Goal: Task Accomplishment & Management: Use online tool/utility

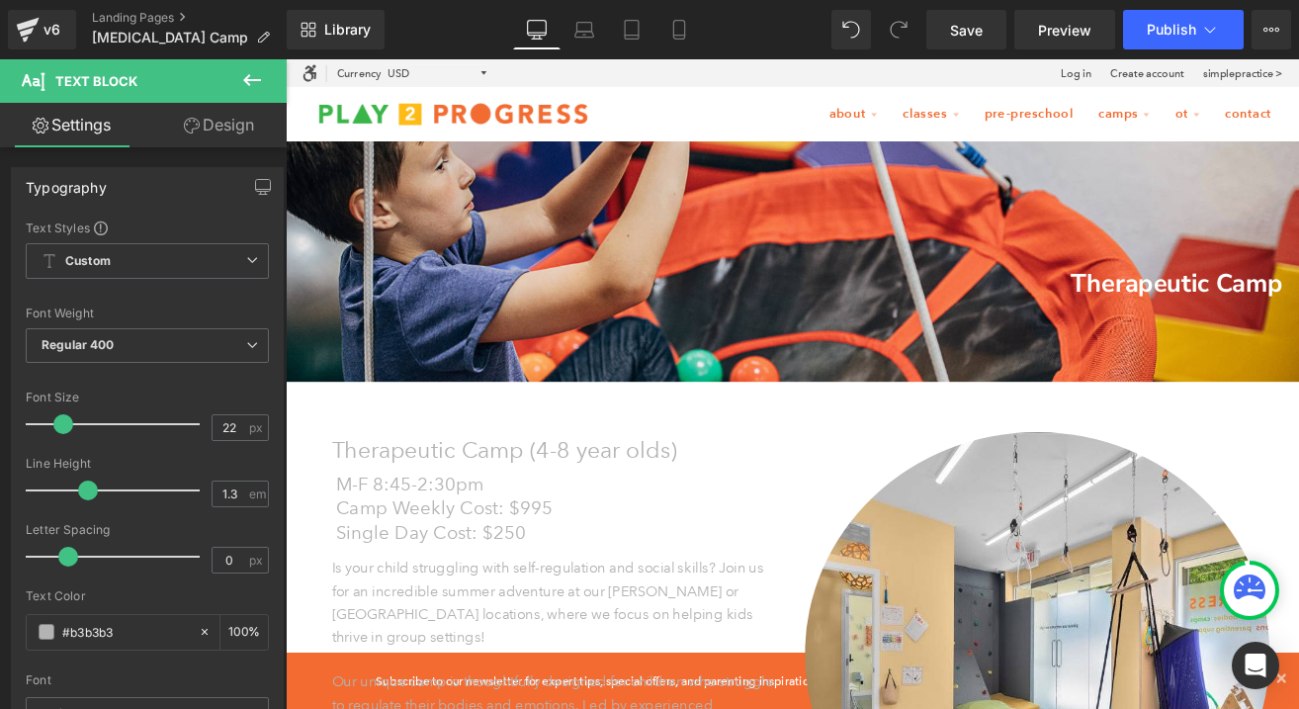
scroll to position [1, 1]
click at [251, 73] on icon at bounding box center [252, 80] width 24 height 24
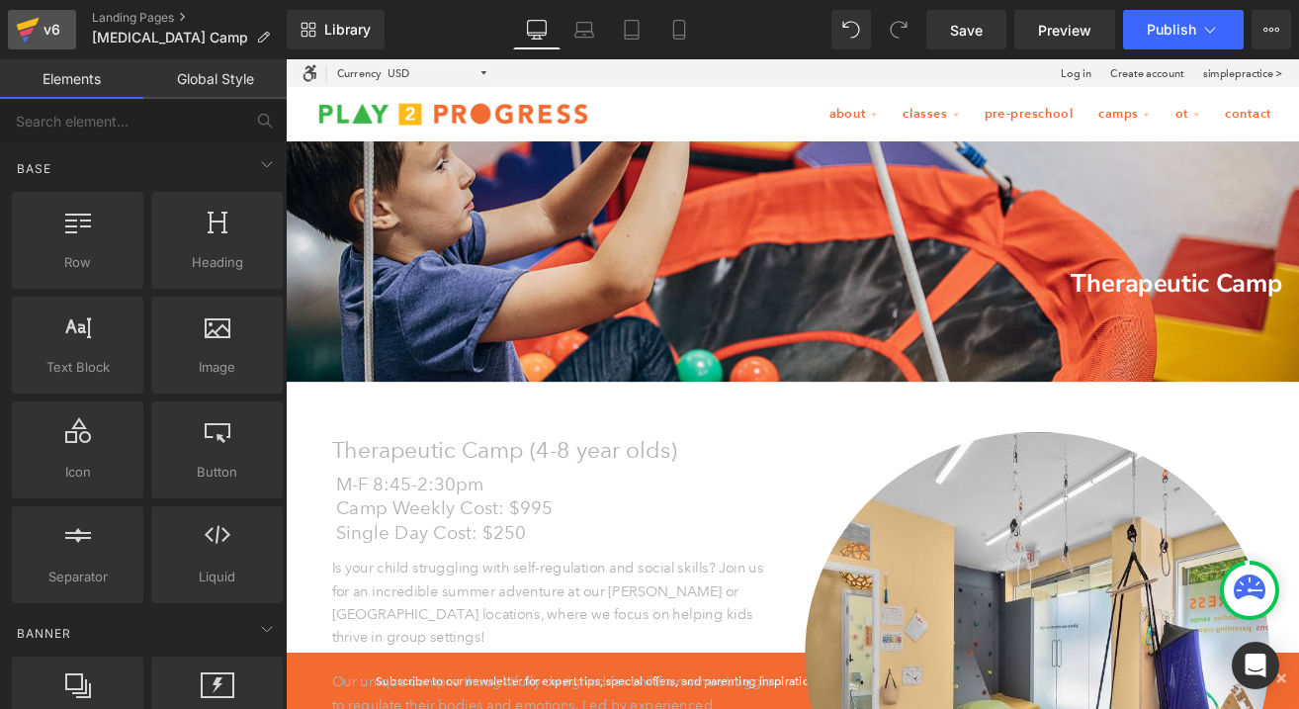
click at [40, 26] on div "v6" at bounding box center [52, 30] width 25 height 26
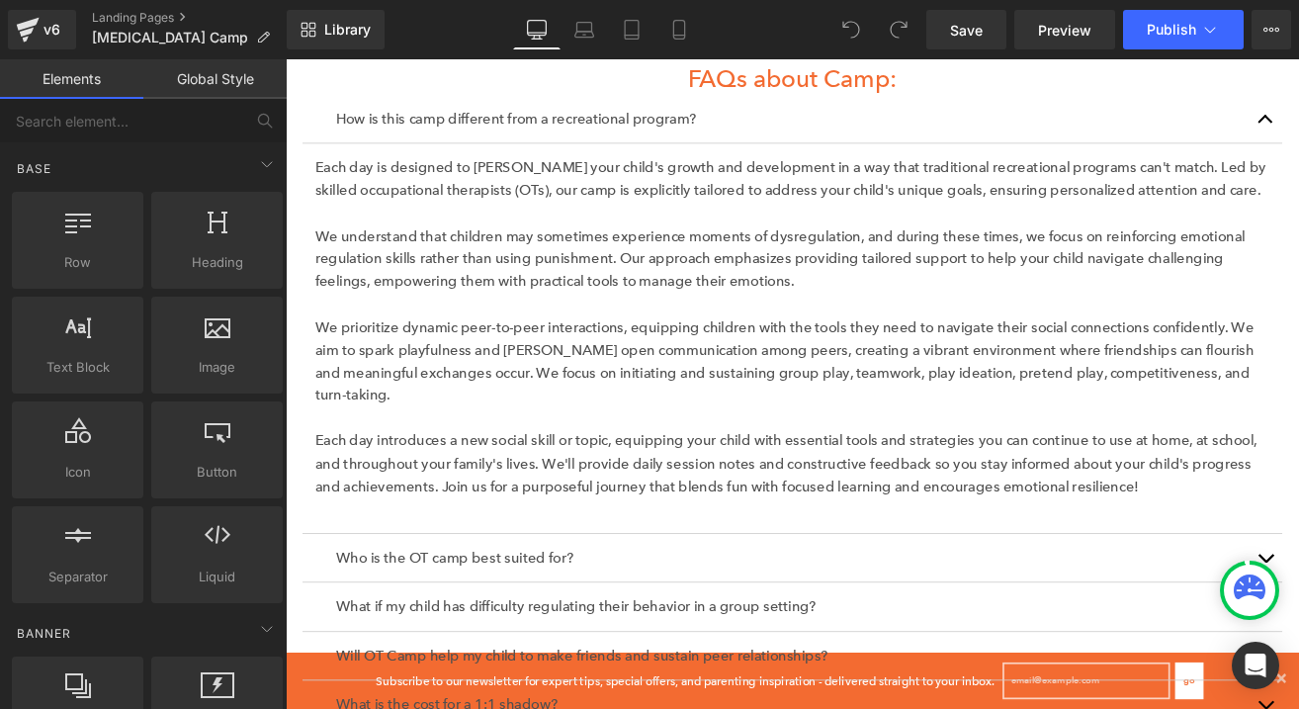
scroll to position [2816, 0]
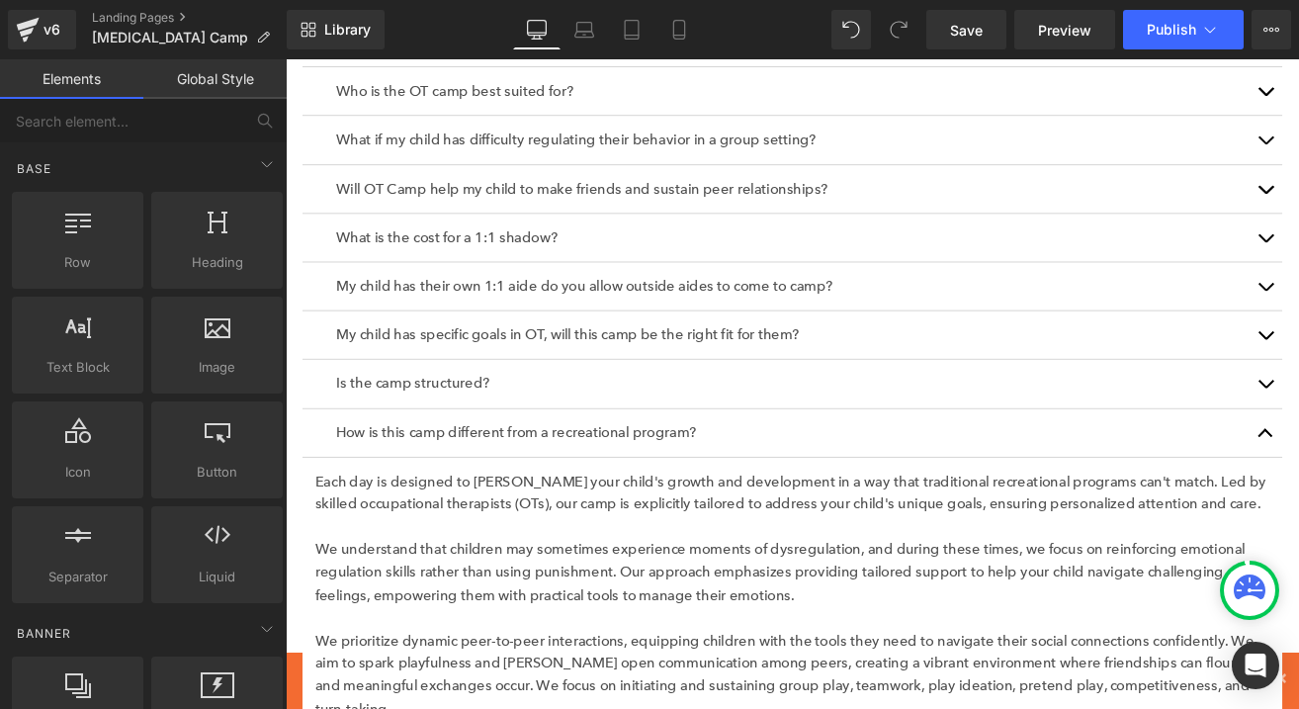
click \
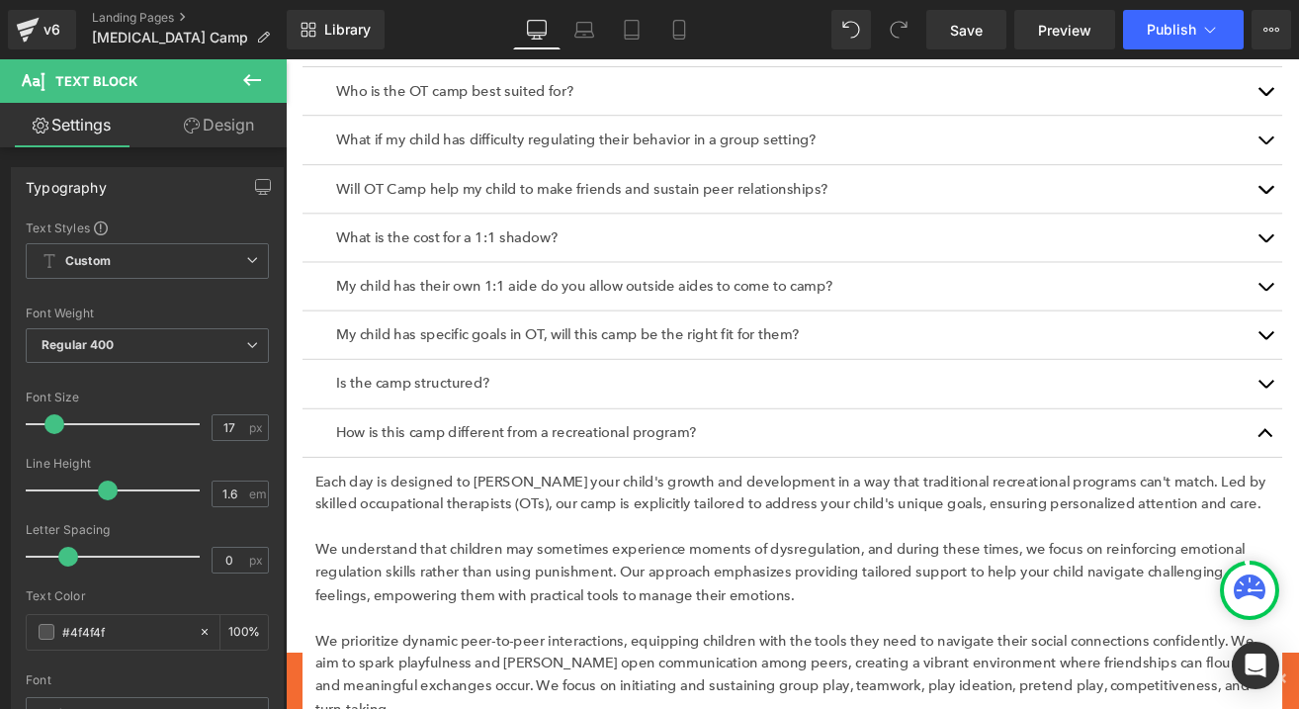
click at [286, 59] on div at bounding box center [286, 59] width 0 height 0
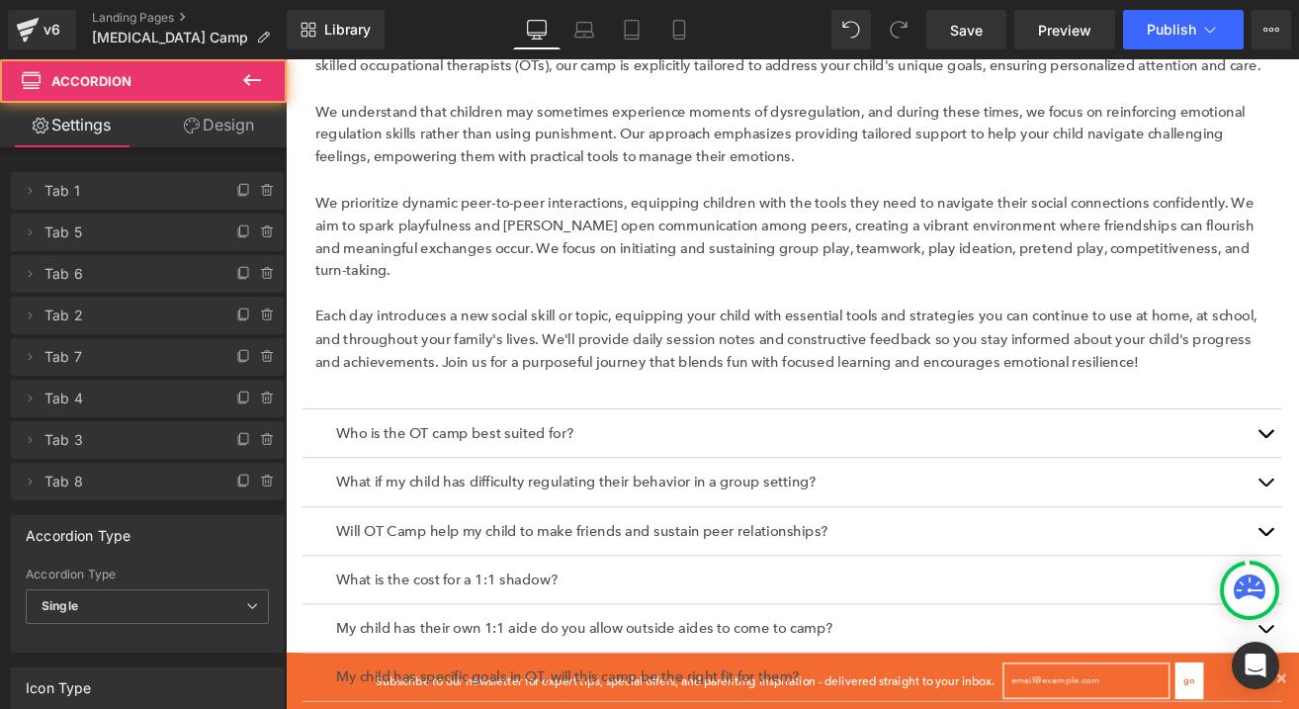
scroll to position [2355, 0]
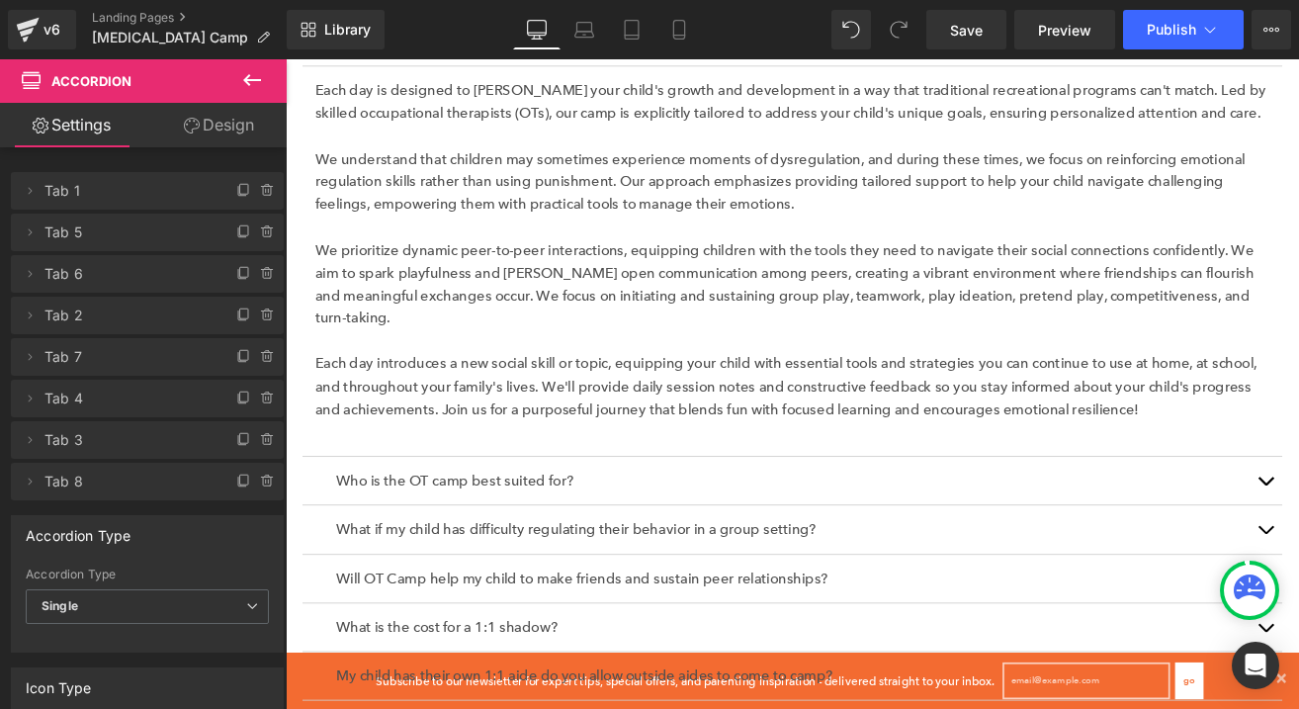
click \ "button"
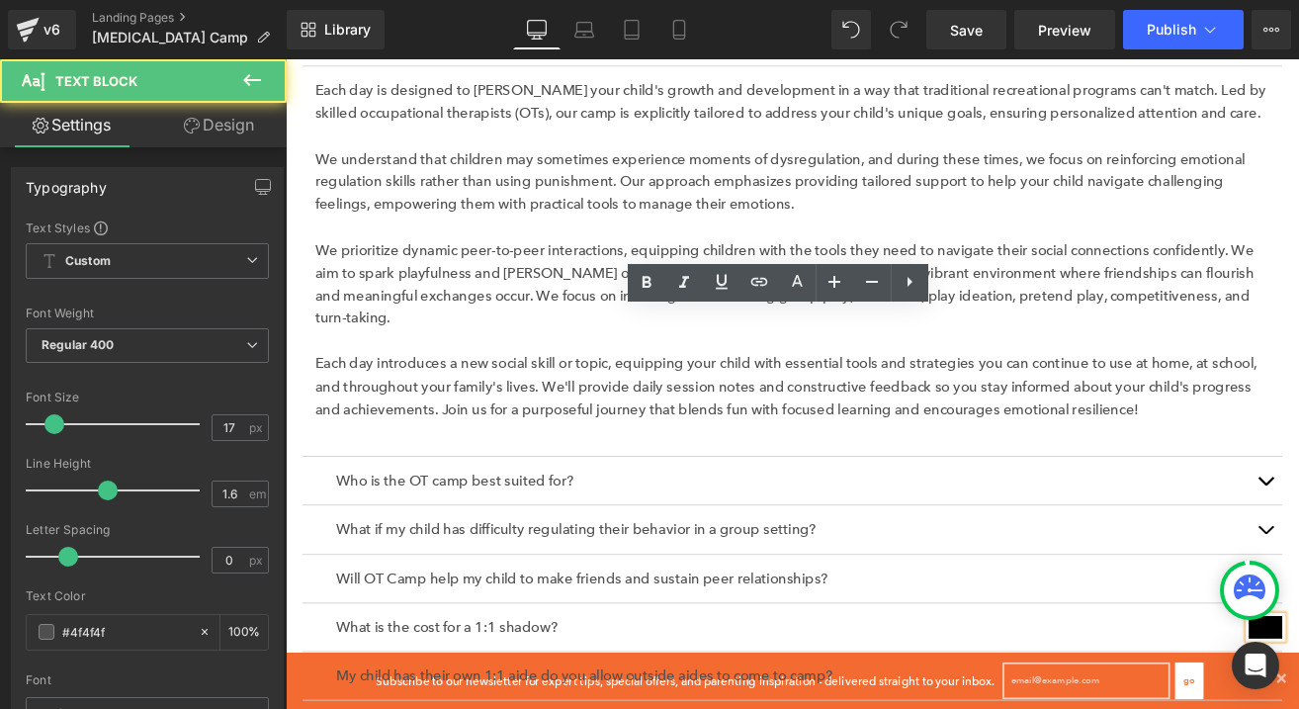
click \ "button"
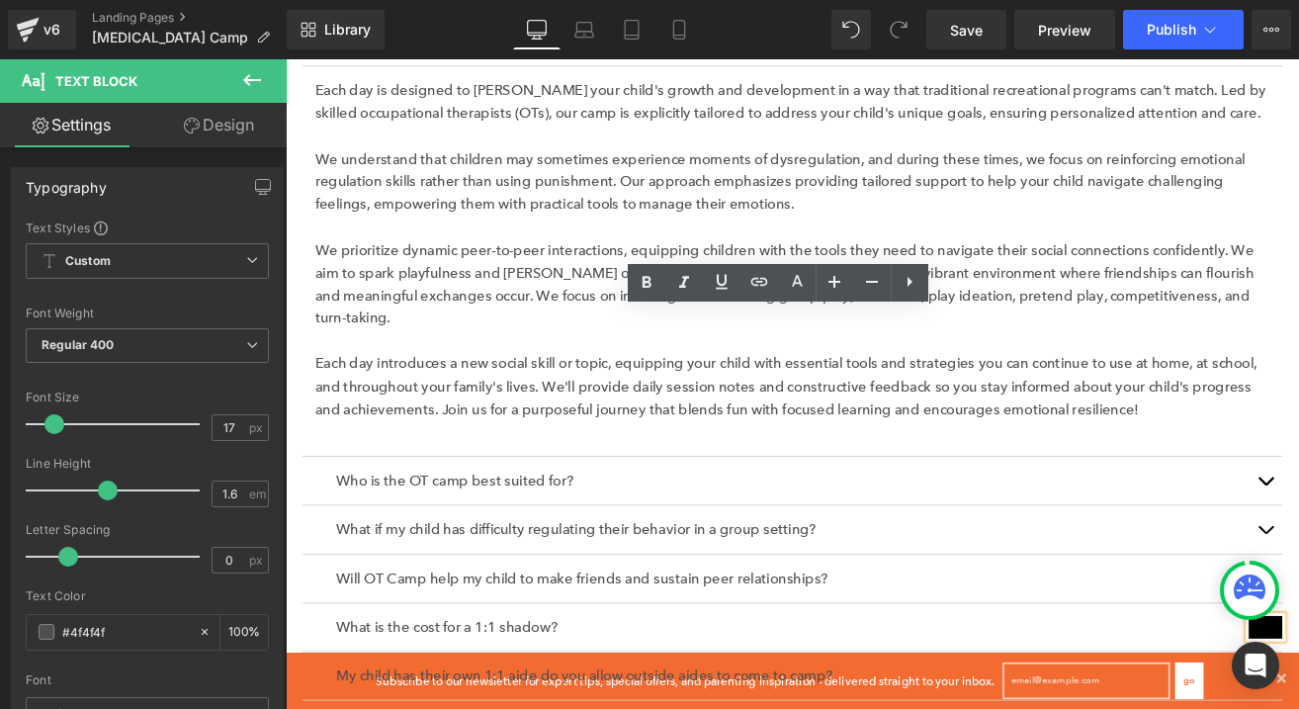
drag, startPoint x: 871, startPoint y: 369, endPoint x: 833, endPoint y: 370, distance: 37.6
click \ "button"
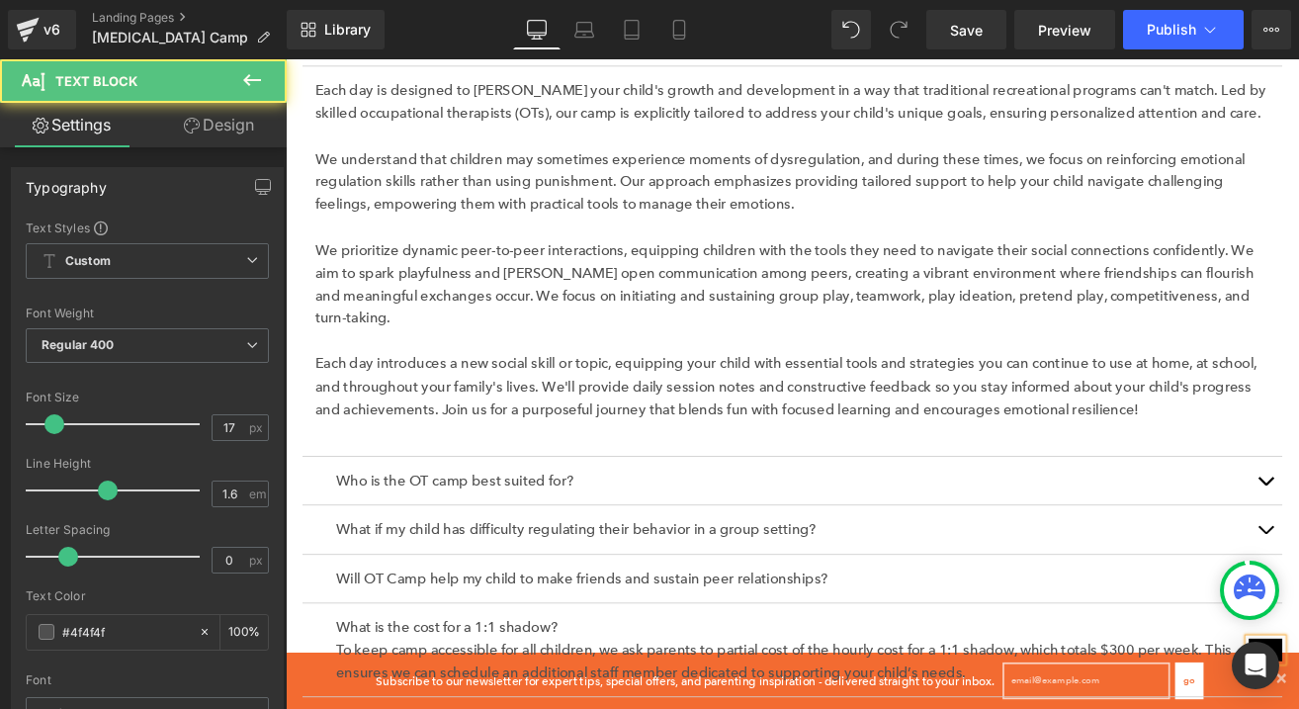
click \ "button"
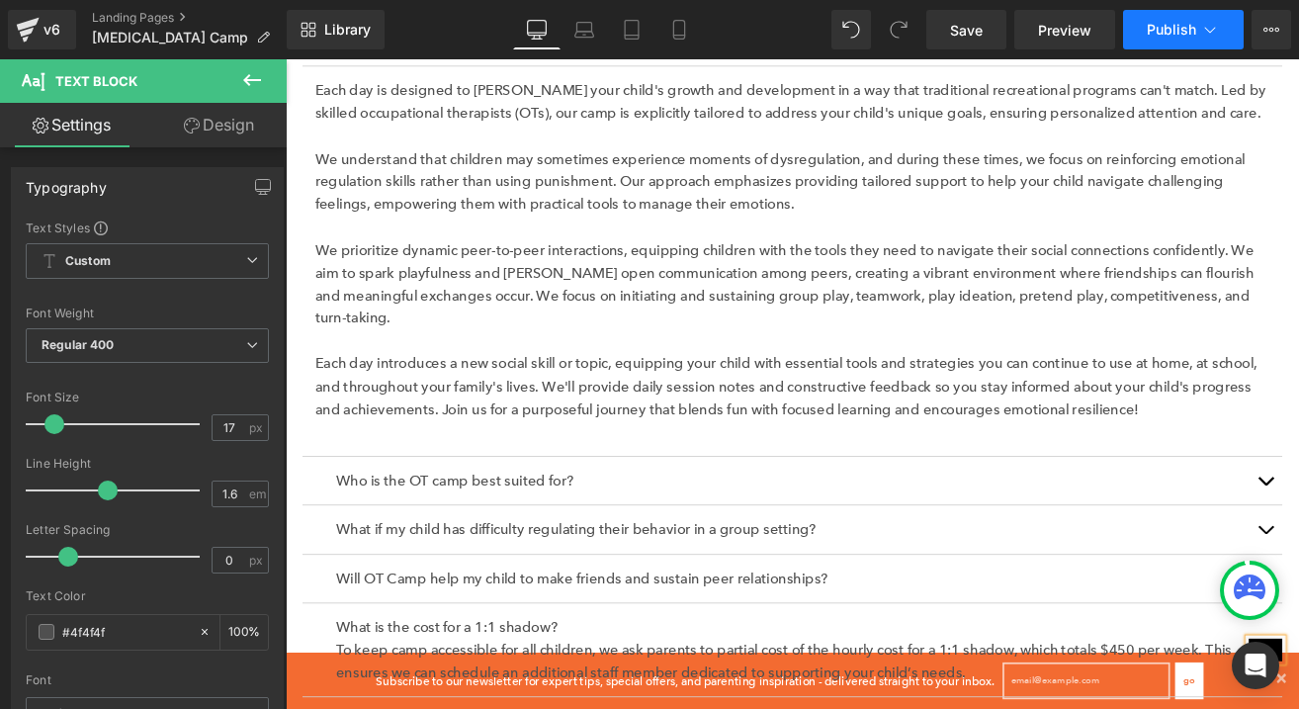
click at [1164, 37] on span "Publish" at bounding box center [1170, 30] width 49 height 16
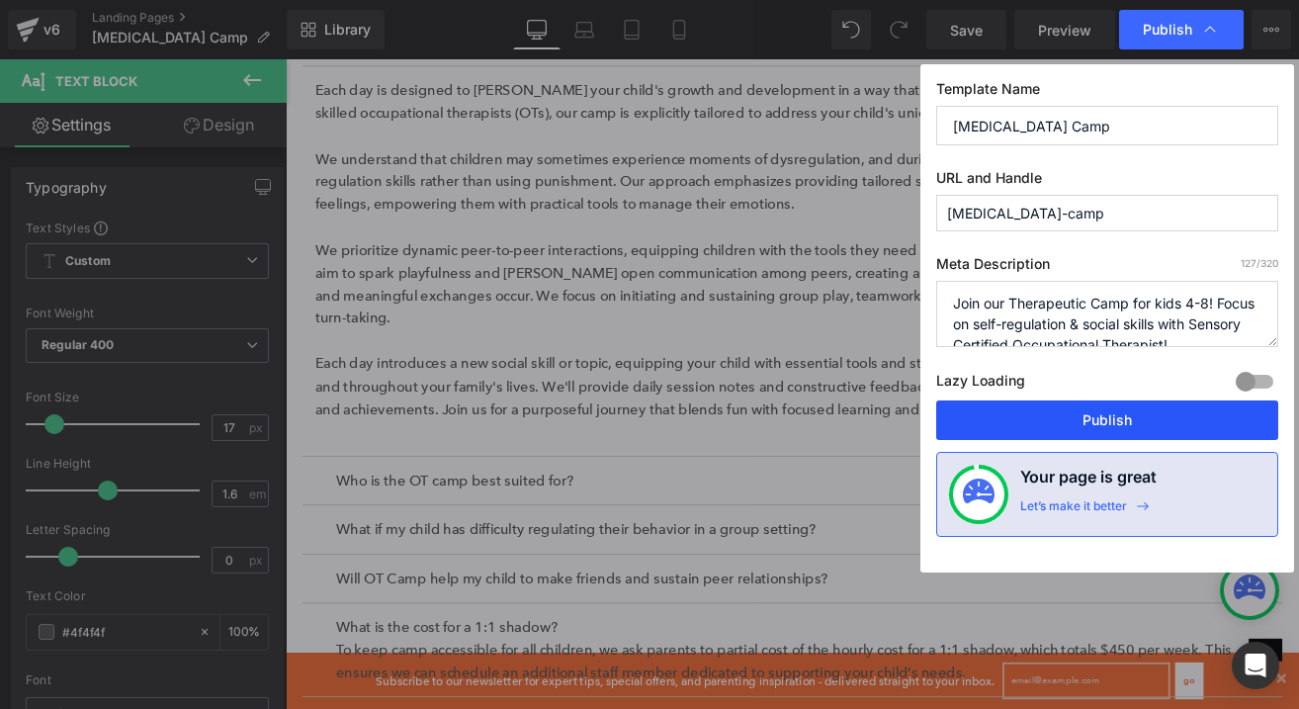
drag, startPoint x: 1062, startPoint y: 417, endPoint x: 916, endPoint y: 422, distance: 146.4
click at [0, 0] on button "Publish" at bounding box center [0, 0] width 0 height 0
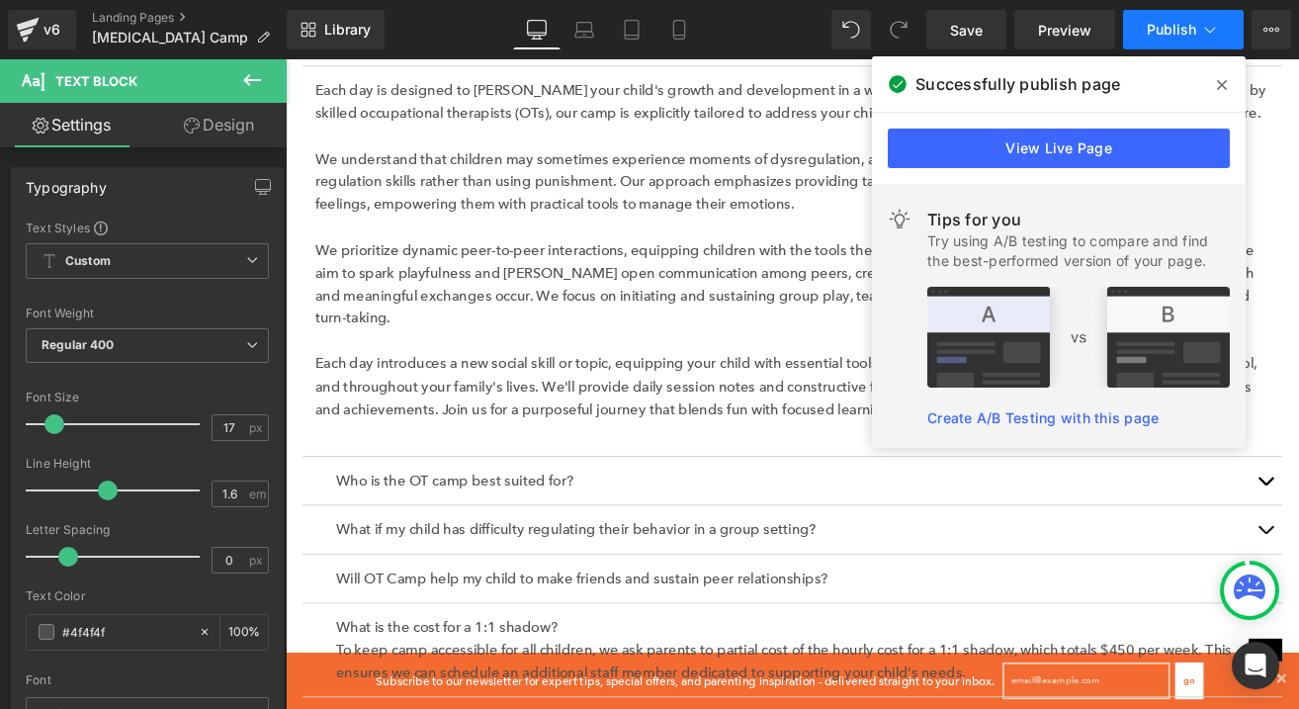
click at [1152, 32] on span "Publish" at bounding box center [1170, 30] width 49 height 16
